Goal: Task Accomplishment & Management: Complete application form

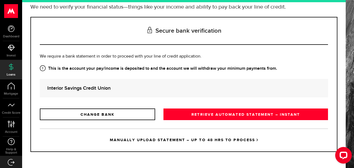
scroll to position [82, 0]
click at [7, 150] on span "Help & Support" at bounding box center [11, 151] width 22 height 7
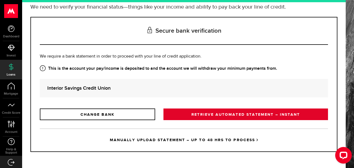
click at [264, 113] on link "RETRIEVE AUTOMATED STATEMENT – INSTANT" at bounding box center [245, 114] width 164 height 12
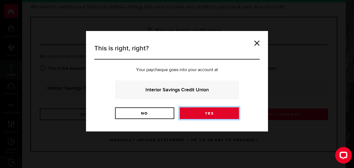
click at [225, 118] on link "Yes" at bounding box center [209, 113] width 59 height 12
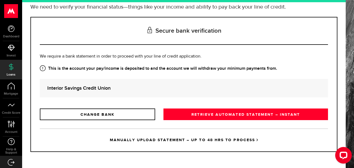
scroll to position [73, 0]
click at [158, 151] on link "MANUALLY UPLOAD STATEMENT – UP TO 48 HRS TO PROCESS" at bounding box center [184, 139] width 288 height 23
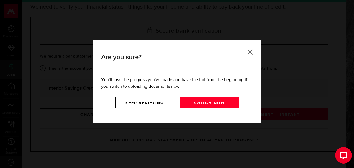
click at [249, 52] on link at bounding box center [250, 52] width 6 height 6
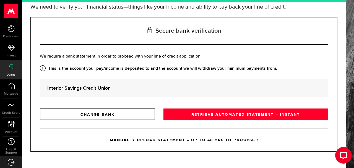
scroll to position [82, 0]
click at [165, 142] on link "MANUALLY UPLOAD STATEMENT – UP TO 48 HRS TO PROCESS" at bounding box center [184, 139] width 288 height 23
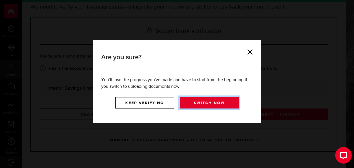
click at [220, 108] on link "Switch now" at bounding box center [209, 103] width 59 height 12
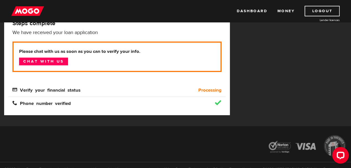
scroll to position [92, 0]
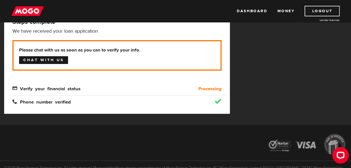
click at [39, 64] on link "Chat with us" at bounding box center [43, 60] width 49 height 8
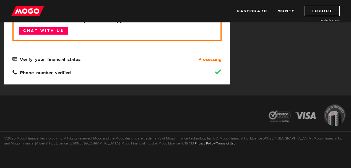
scroll to position [131, 0]
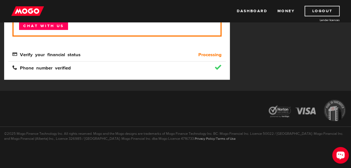
click at [339, 154] on circle "Open LiveChat chat widget" at bounding box center [338, 154] width 1 height 1
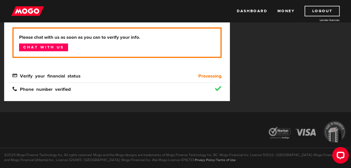
scroll to position [94, 0]
